Goal: Navigation & Orientation: Understand site structure

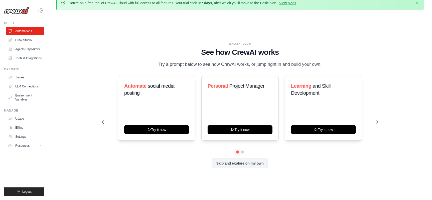
scroll to position [34, 0]
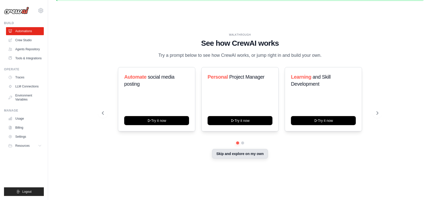
click at [234, 158] on button "Skip and explore on my own" at bounding box center [240, 154] width 56 height 10
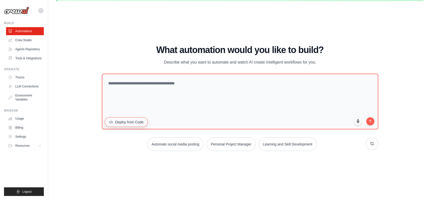
click at [148, 127] on button "Deploy from Code" at bounding box center [126, 122] width 43 height 10
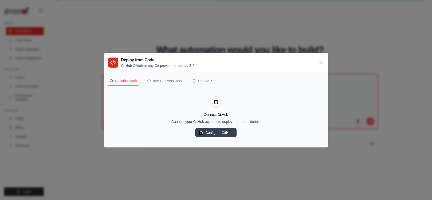
scroll to position [33, 0]
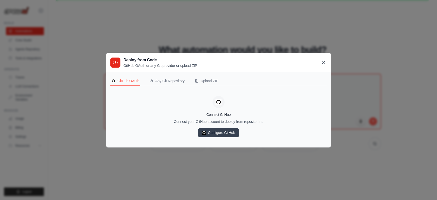
click at [326, 59] on icon at bounding box center [323, 62] width 6 height 6
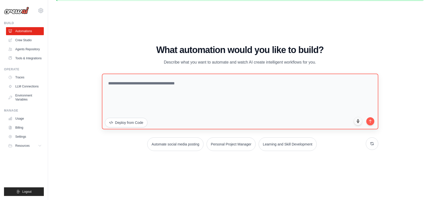
scroll to position [35, 0]
click at [148, 127] on button "Deploy from Code" at bounding box center [126, 122] width 43 height 10
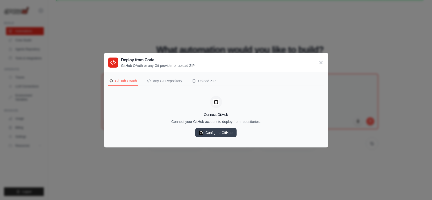
scroll to position [33, 0]
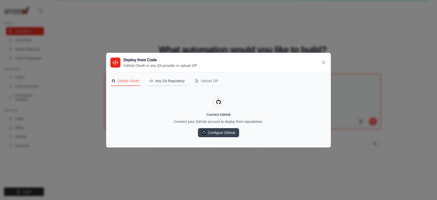
click at [155, 78] on div "Any Git Repository" at bounding box center [166, 80] width 35 height 5
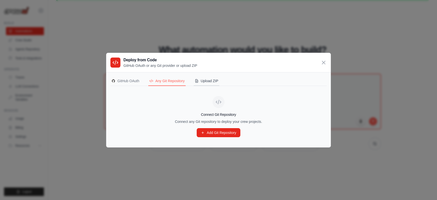
click at [212, 78] on div "Upload ZIP" at bounding box center [207, 80] width 24 height 5
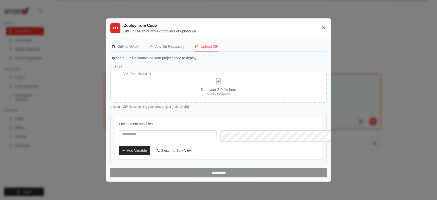
click at [326, 25] on icon at bounding box center [323, 28] width 6 height 6
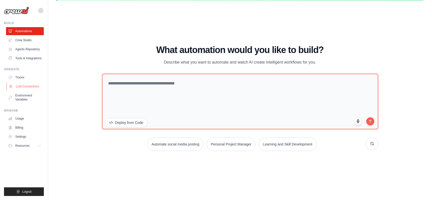
scroll to position [0, 0]
click at [33, 44] on link "Crew Studio" at bounding box center [26, 40] width 38 height 8
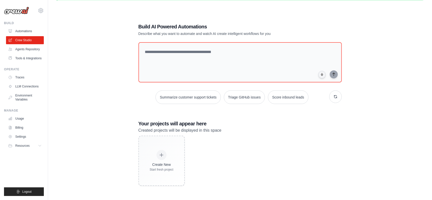
scroll to position [12, 0]
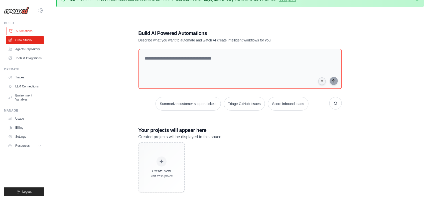
click at [44, 35] on link "Automations" at bounding box center [26, 31] width 38 height 8
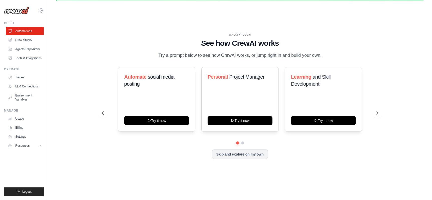
scroll to position [34, 0]
click at [251, 158] on button "Skip and explore on my own" at bounding box center [240, 154] width 56 height 10
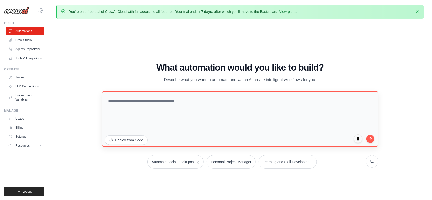
scroll to position [0, 0]
click at [32, 53] on link "Agents Repository" at bounding box center [26, 49] width 38 height 8
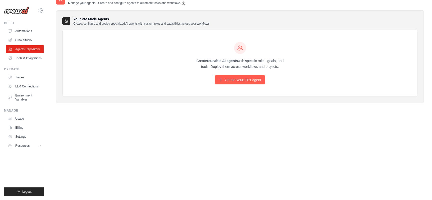
scroll to position [48, 0]
click at [40, 62] on link "Tools & Integrations" at bounding box center [26, 58] width 38 height 8
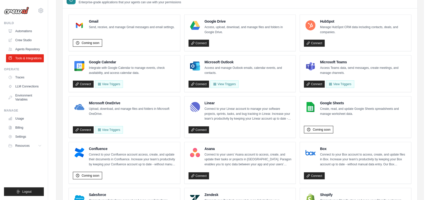
scroll to position [56, 0]
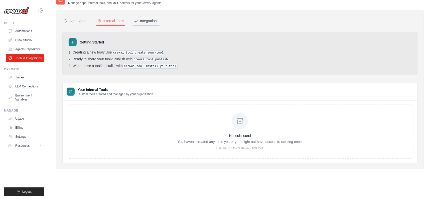
click at [159, 23] on div "Integrations" at bounding box center [146, 20] width 24 height 5
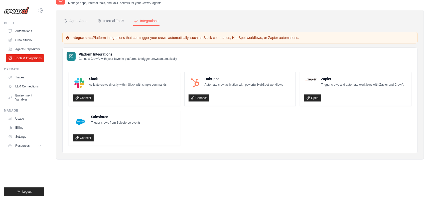
scroll to position [111, 0]
click at [36, 81] on link "Traces" at bounding box center [26, 77] width 38 height 8
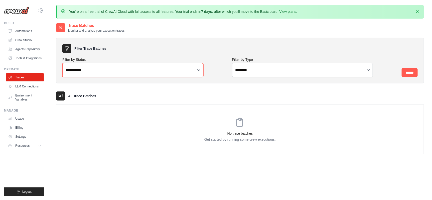
click at [131, 77] on select "**********" at bounding box center [132, 70] width 141 height 14
drag, startPoint x: 131, startPoint y: 105, endPoint x: 152, endPoint y: 89, distance: 26.4
click at [131, 77] on select "**********" at bounding box center [132, 70] width 141 height 14
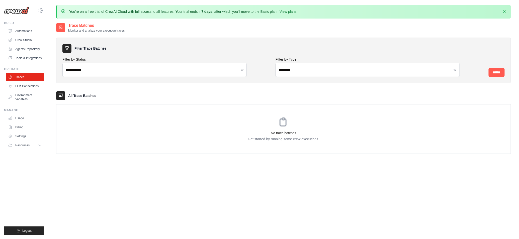
drag, startPoint x: 420, startPoint y: 0, endPoint x: 313, endPoint y: 51, distance: 119.0
click at [313, 51] on div "**********" at bounding box center [283, 93] width 455 height 121
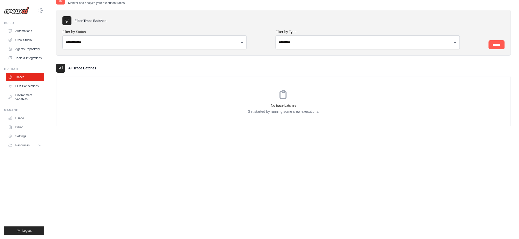
scroll to position [41, 0]
click at [308, 49] on select "**********" at bounding box center [367, 42] width 184 height 14
click at [44, 90] on link "LLM Connections" at bounding box center [26, 86] width 38 height 8
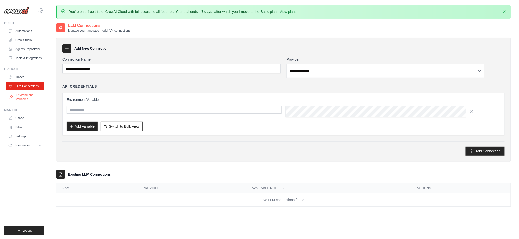
click at [44, 103] on link "Environment Variables" at bounding box center [26, 97] width 38 height 12
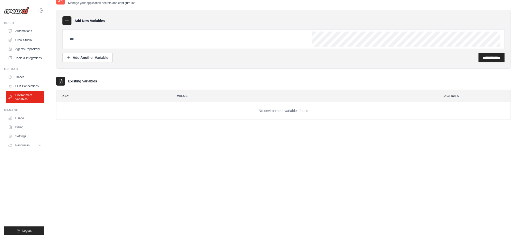
scroll to position [23, 0]
click at [38, 122] on link "Usage" at bounding box center [26, 118] width 38 height 8
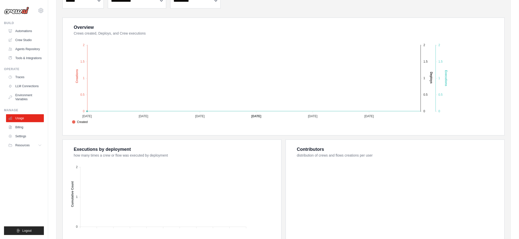
scroll to position [23, 0]
click at [34, 131] on link "Billing" at bounding box center [26, 127] width 38 height 8
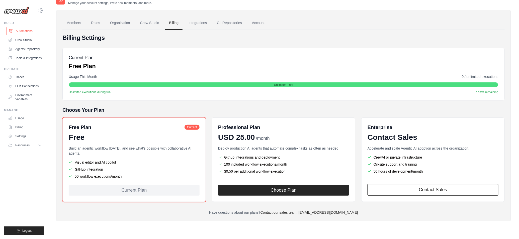
click at [44, 35] on link "Automations" at bounding box center [26, 31] width 38 height 8
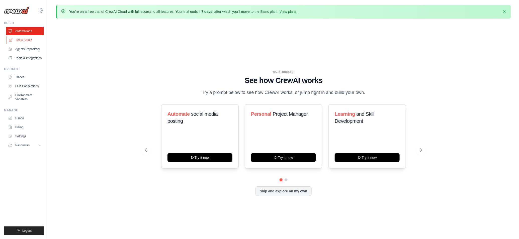
click at [43, 44] on link "Crew Studio" at bounding box center [26, 40] width 38 height 8
